Goal: Information Seeking & Learning: Understand process/instructions

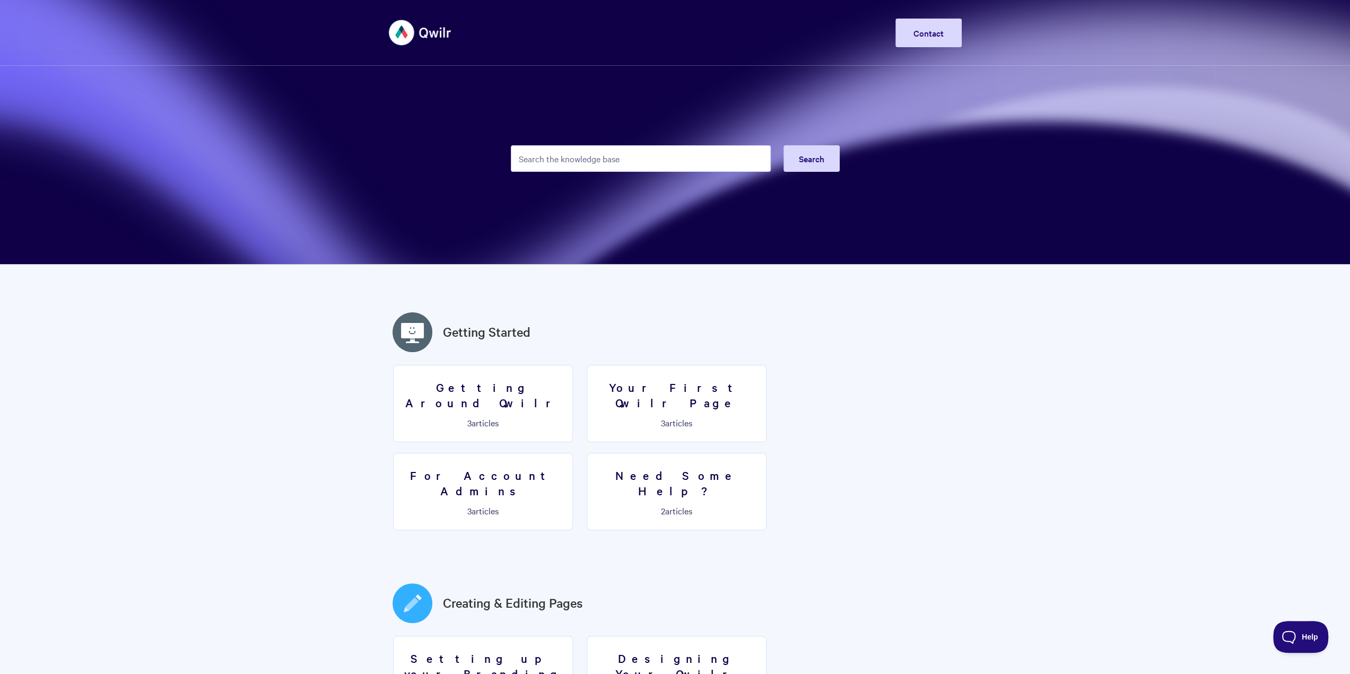
click at [605, 167] on input "Search the knowledge base" at bounding box center [641, 158] width 260 height 27
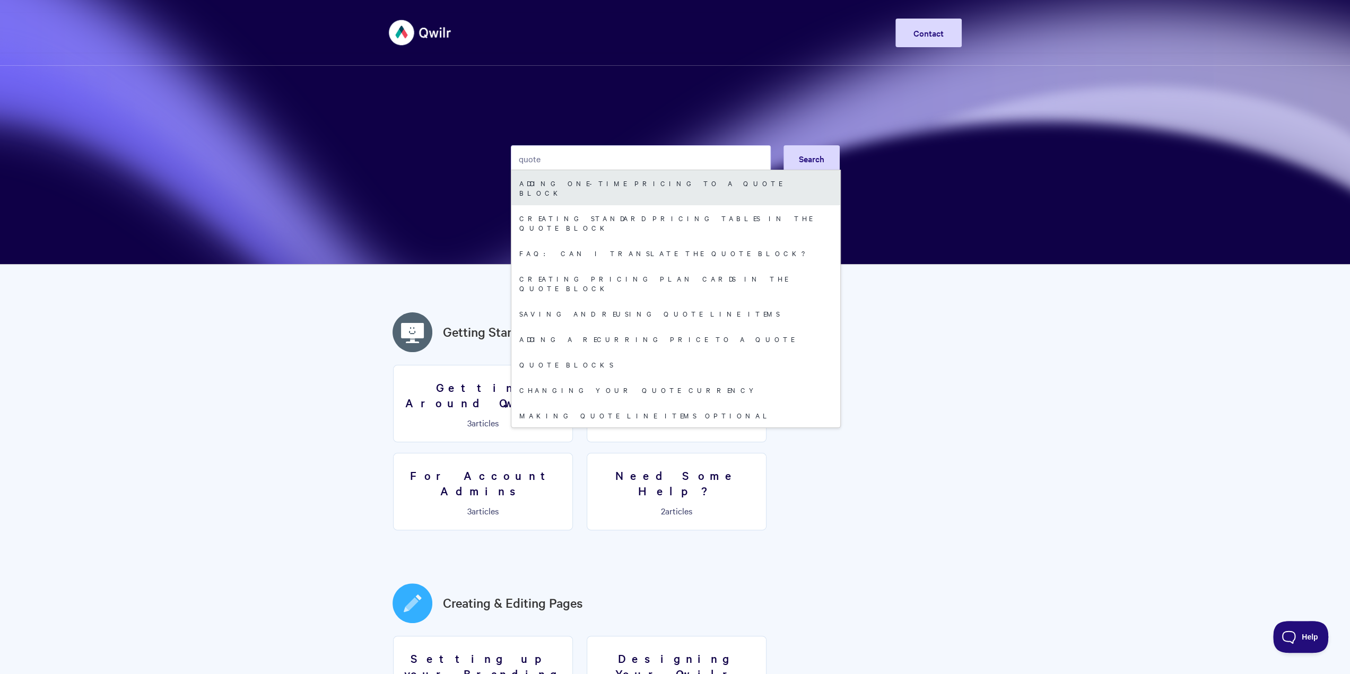
type input "quote"
click at [563, 184] on link "Adding One-Time Pricing To A Quote Block" at bounding box center [675, 187] width 329 height 35
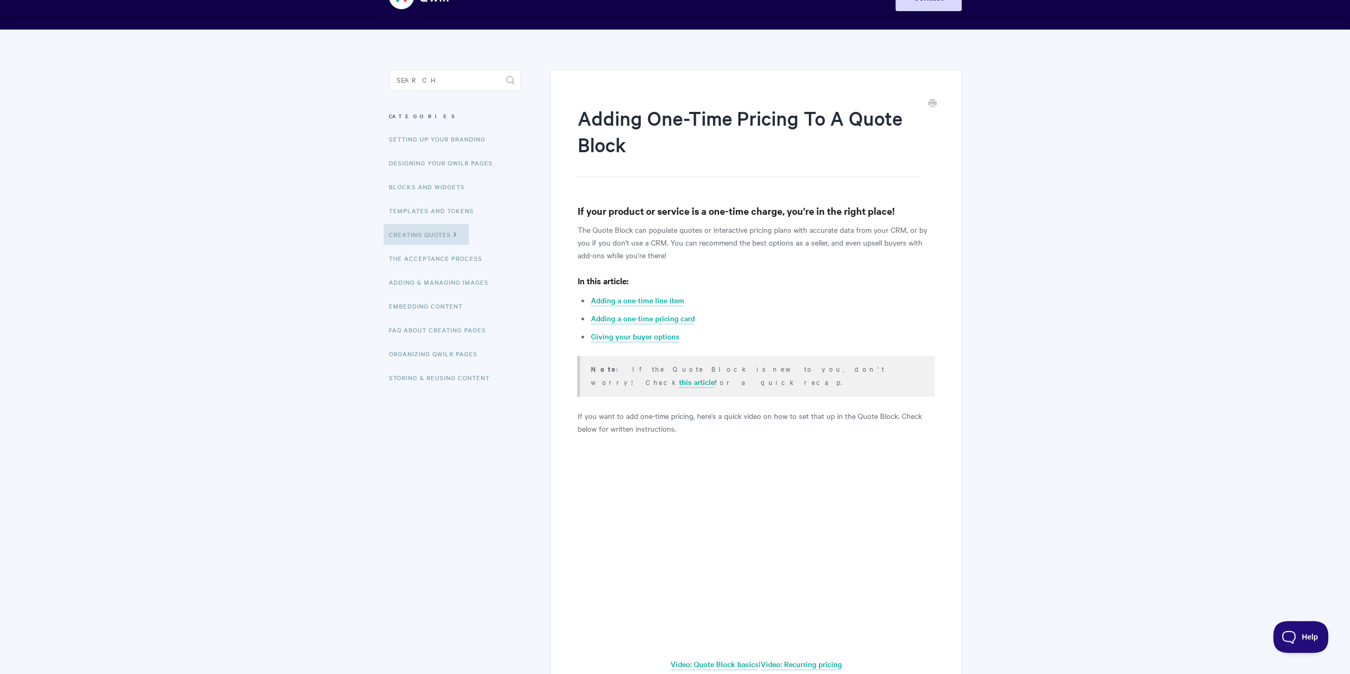
scroll to position [53, 0]
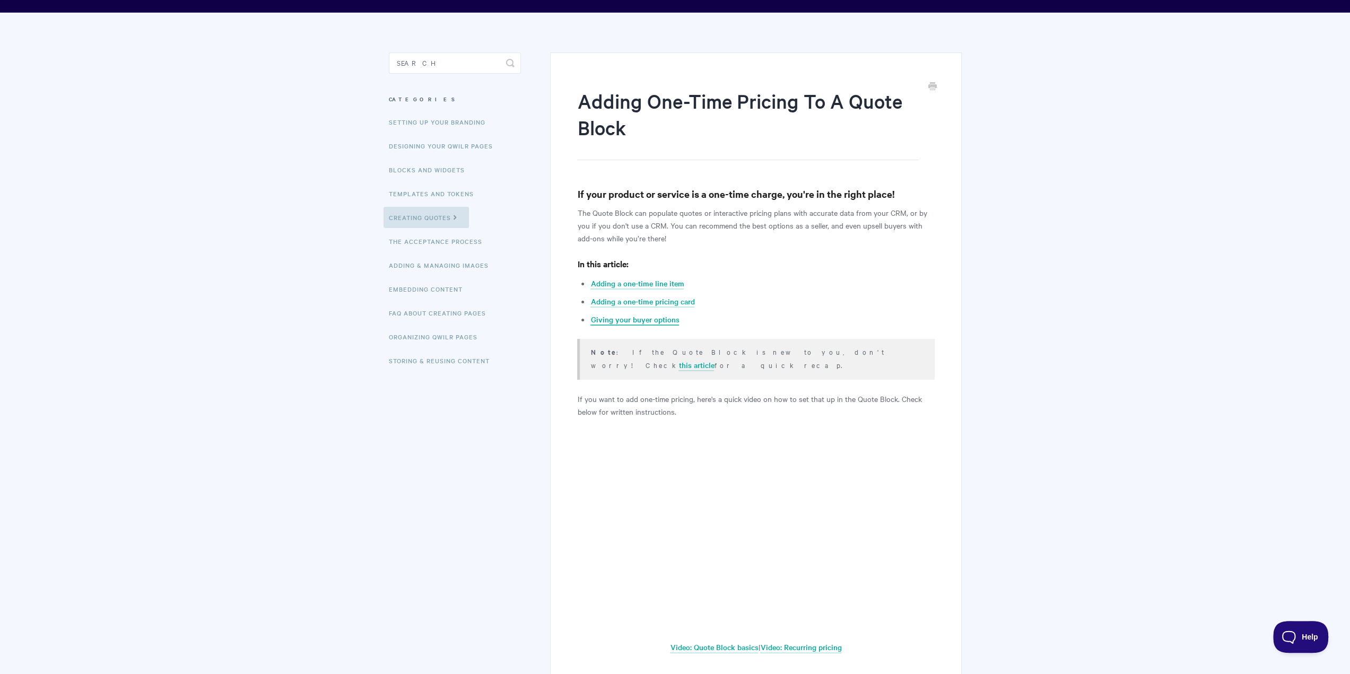
click at [636, 323] on link "Giving your buyer options" at bounding box center [634, 320] width 89 height 12
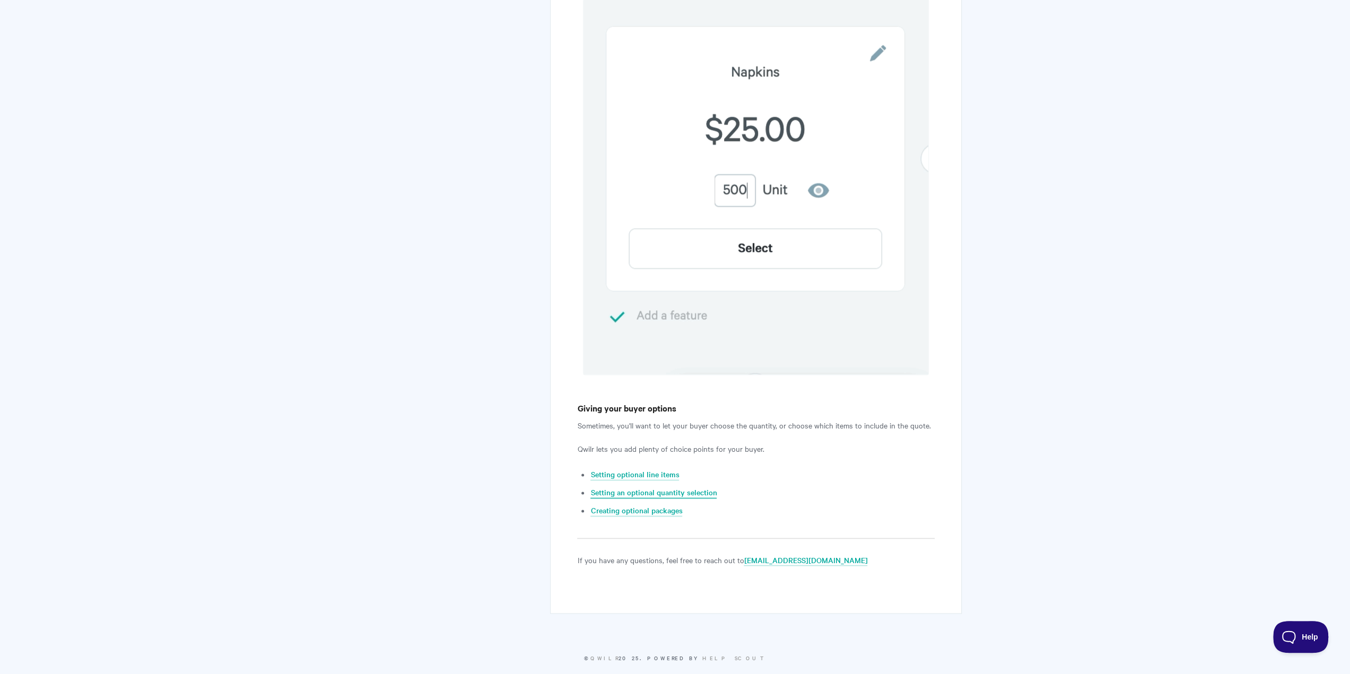
click at [631, 487] on link "Setting an optional quantity selection" at bounding box center [653, 493] width 126 height 12
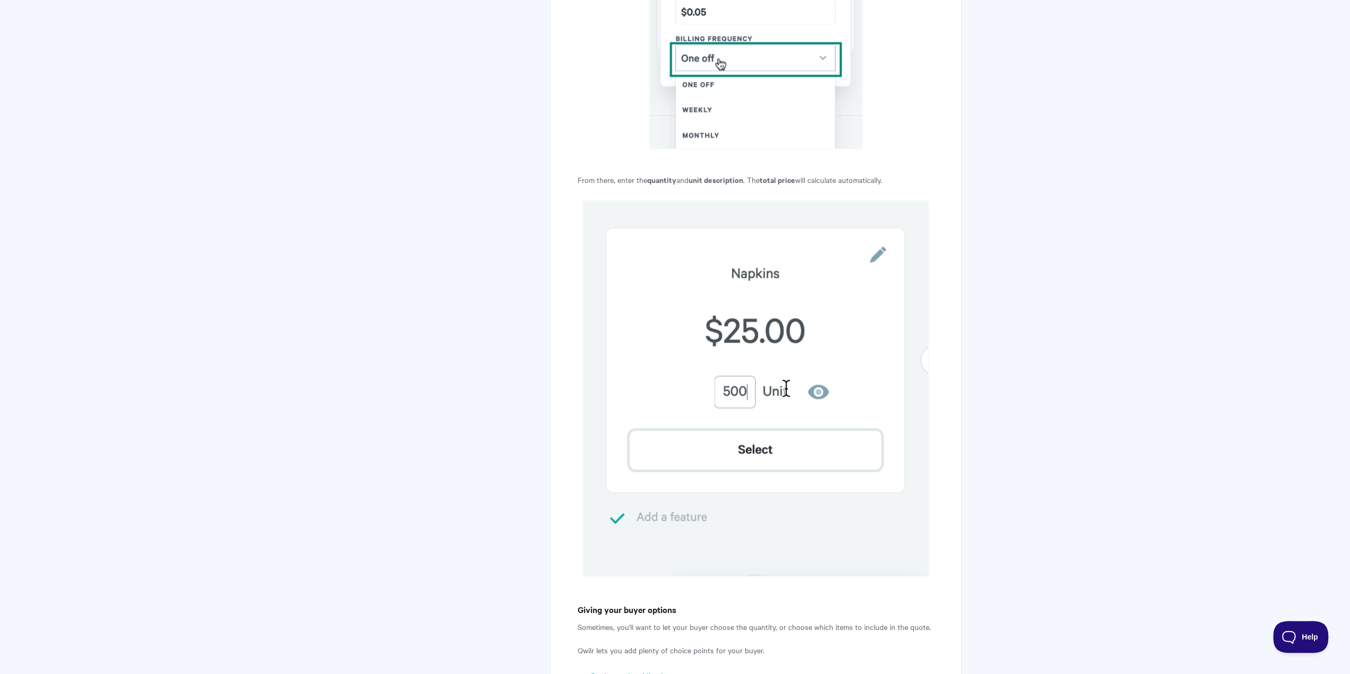
scroll to position [1165, 0]
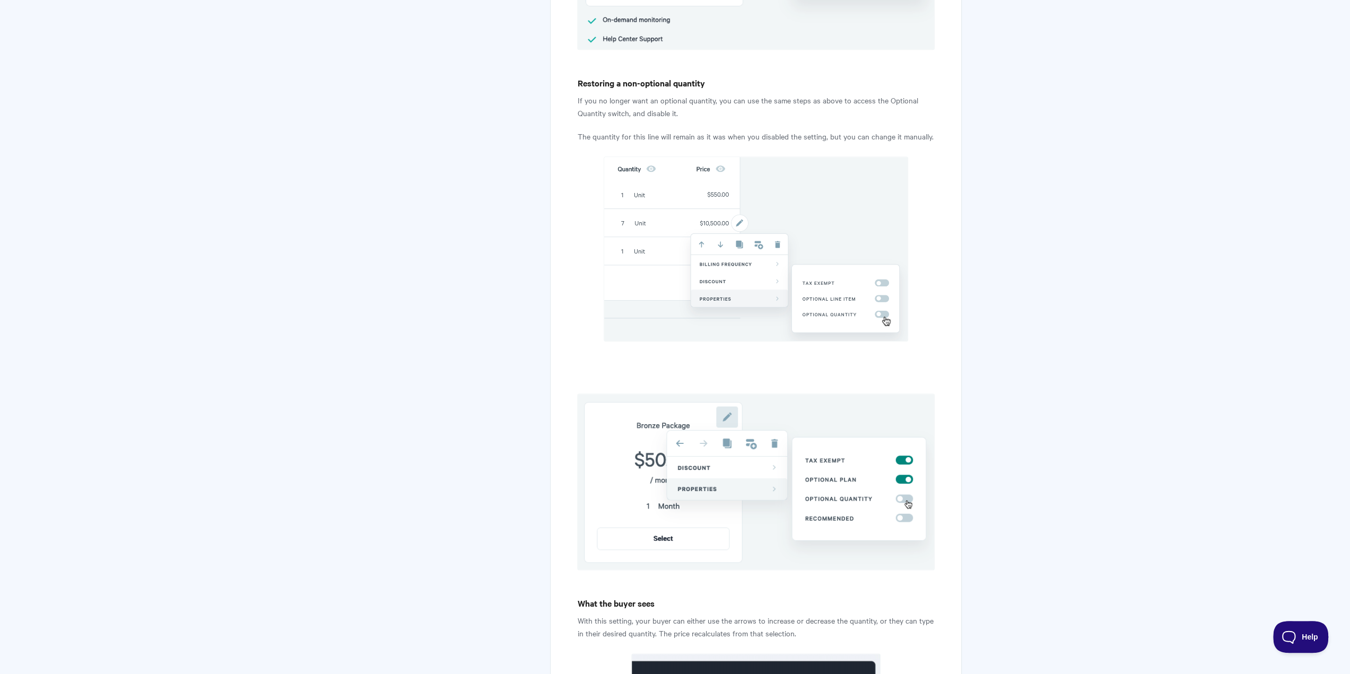
scroll to position [1060, 0]
